Goal: Information Seeking & Learning: Learn about a topic

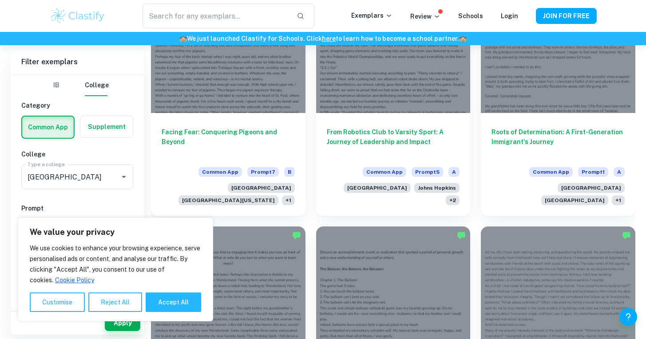
scroll to position [761, 0]
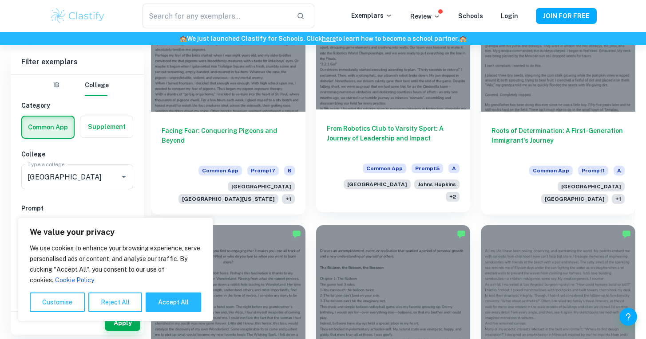
click at [426, 66] on div at bounding box center [393, 52] width 154 height 116
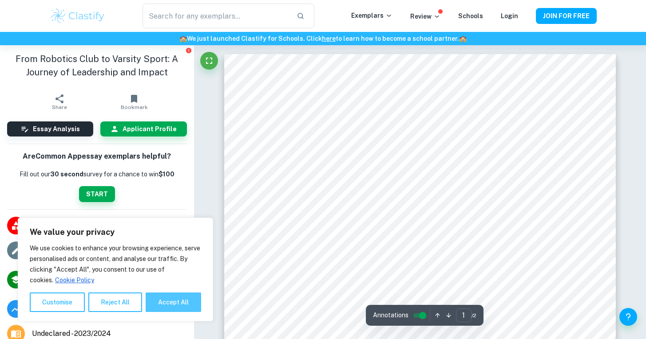
click at [162, 296] on button "Accept All" at bounding box center [173, 303] width 55 height 20
checkbox input "true"
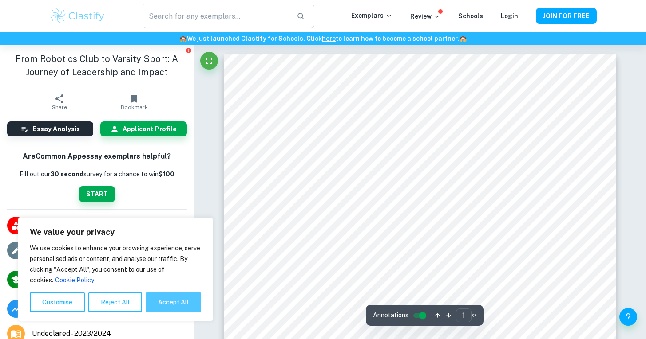
checkbox input "true"
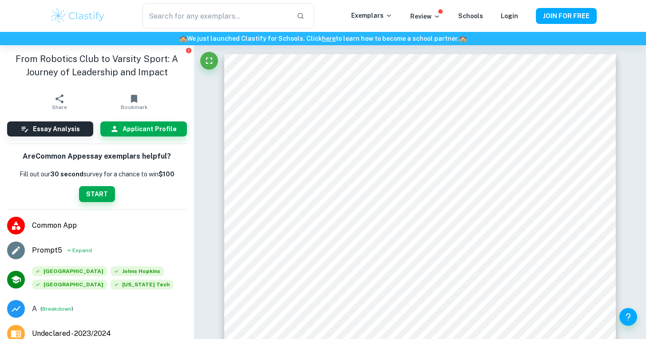
type input "2"
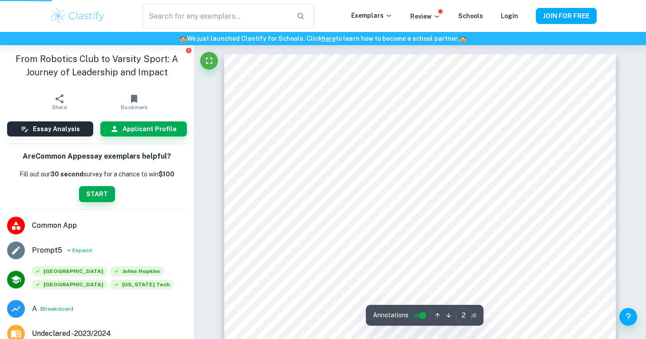
scroll to position [761, 0]
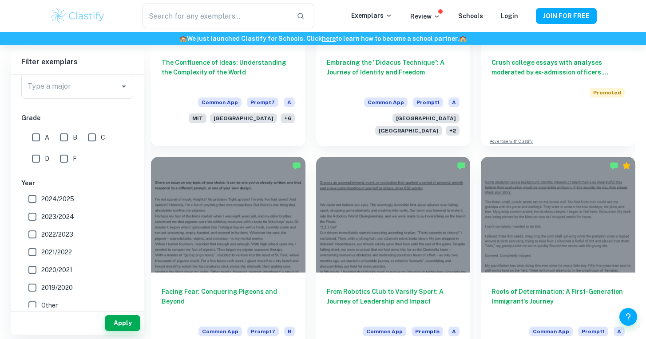
scroll to position [783, 0]
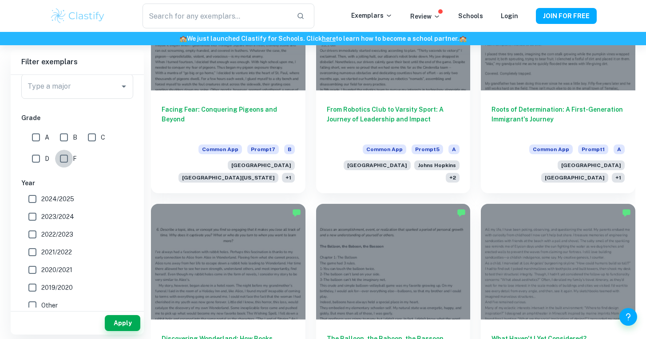
click at [61, 160] on input "F" at bounding box center [64, 159] width 18 height 18
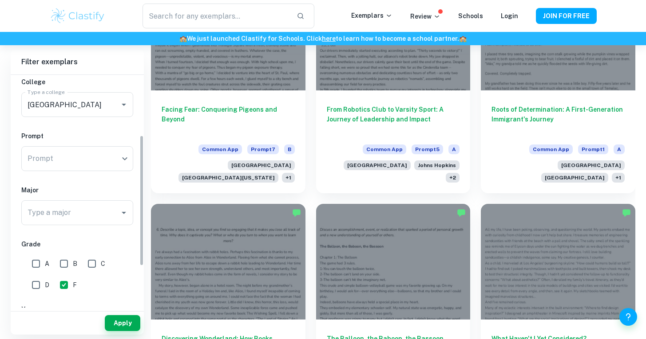
scroll to position [59, 0]
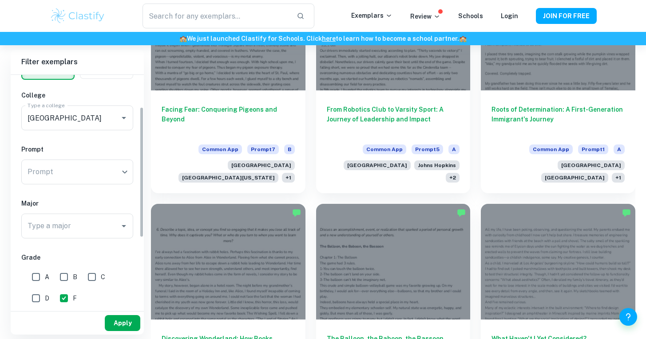
click at [116, 331] on button "Apply" at bounding box center [122, 323] width 35 height 16
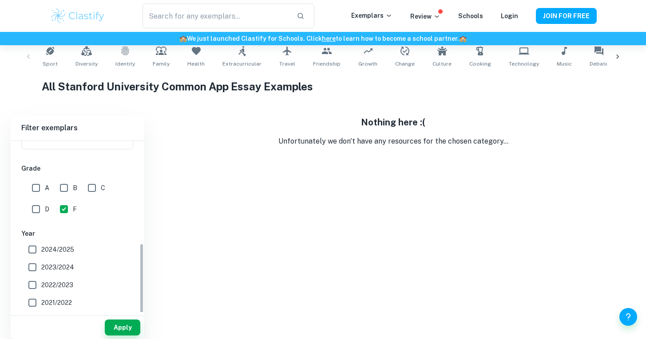
scroll to position [260, 0]
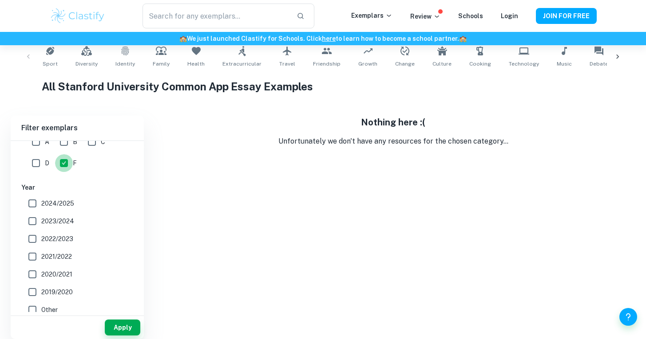
click at [61, 154] on input "F" at bounding box center [64, 163] width 18 height 18
checkbox input "false"
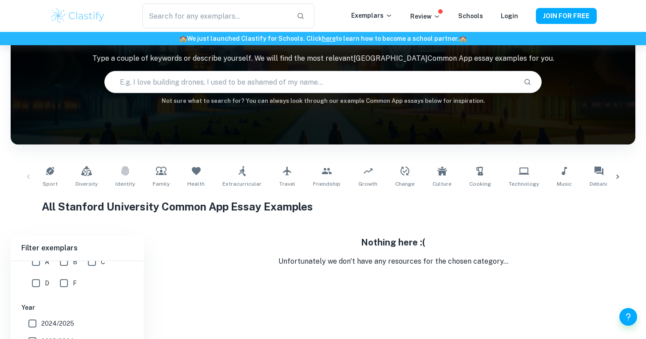
scroll to position [0, 0]
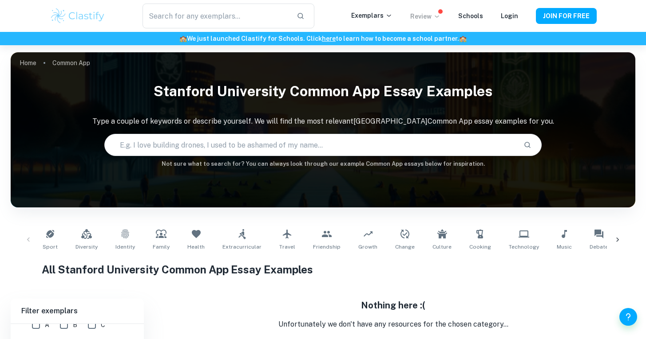
click at [432, 14] on p "Review" at bounding box center [425, 17] width 30 height 10
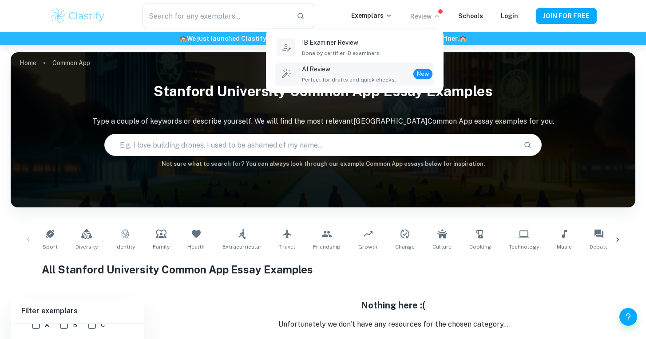
click at [382, 72] on p "AI Review" at bounding box center [349, 69] width 94 height 10
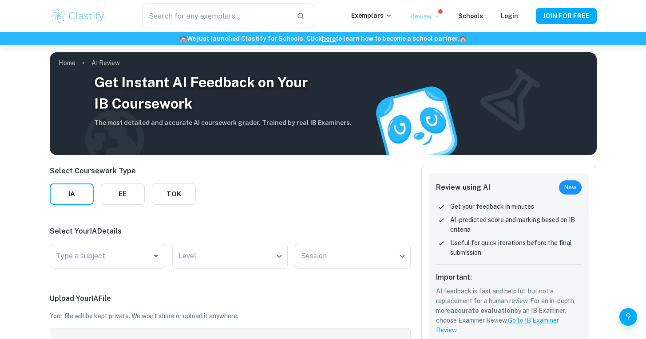
click at [432, 14] on p "Review" at bounding box center [425, 17] width 30 height 10
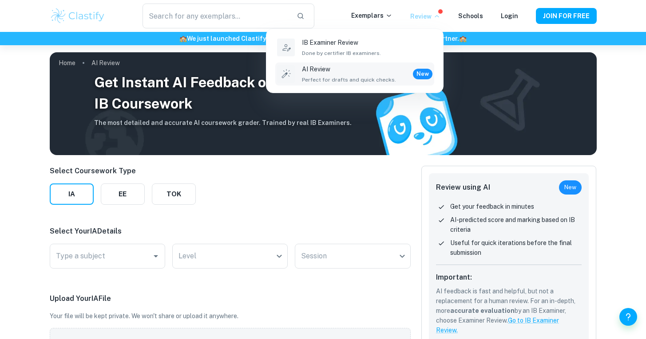
click at [370, 13] on div at bounding box center [323, 169] width 646 height 339
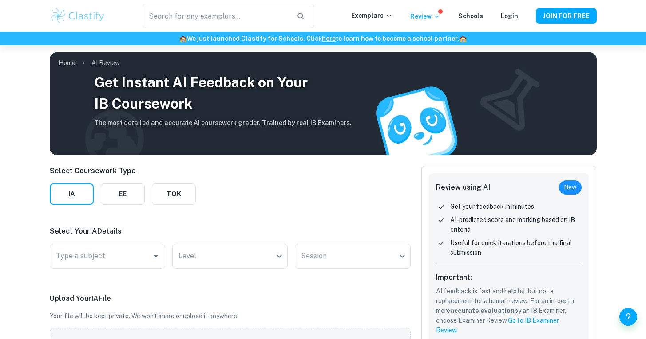
click at [370, 13] on p "Exemplars" at bounding box center [371, 16] width 41 height 10
